Goal: Navigation & Orientation: Find specific page/section

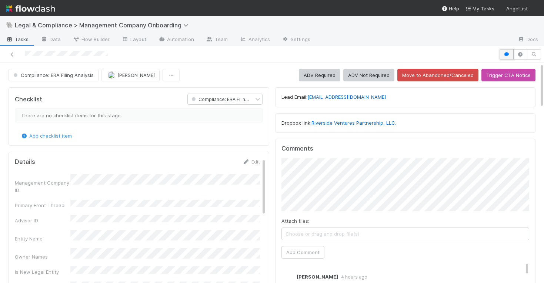
click at [508, 54] on icon "button" at bounding box center [506, 54] width 7 height 4
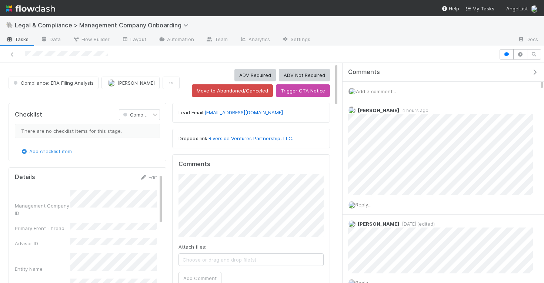
click at [536, 76] on div "Comments" at bounding box center [446, 72] width 196 height 7
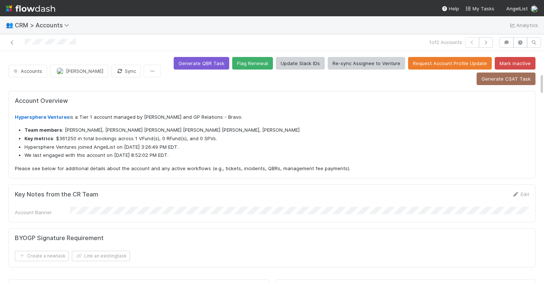
scroll to position [227, 0]
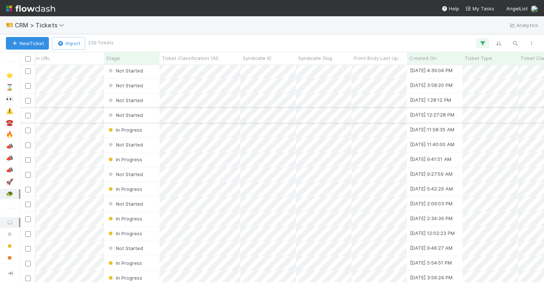
scroll to position [1142, 194]
